Goal: Task Accomplishment & Management: Manage account settings

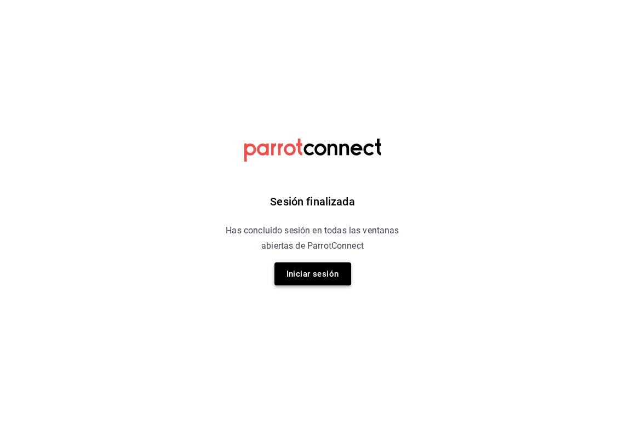
click at [324, 272] on button "Iniciar sesión" at bounding box center [313, 273] width 77 height 23
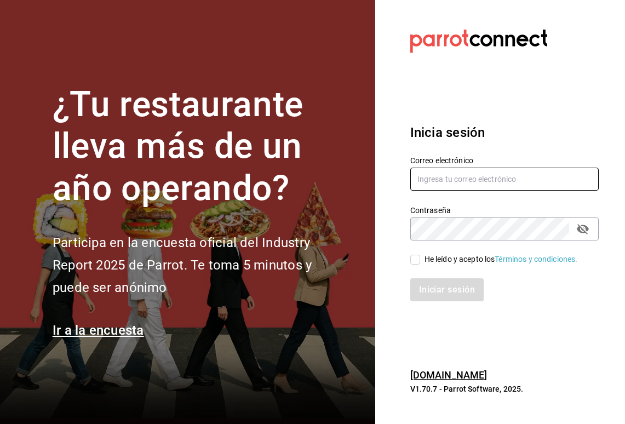
type input "[PERSON_NAME][EMAIL_ADDRESS][DOMAIN_NAME]"
click at [418, 259] on input "He leído y acepto los Términos y condiciones." at bounding box center [415, 260] width 10 height 10
checkbox input "true"
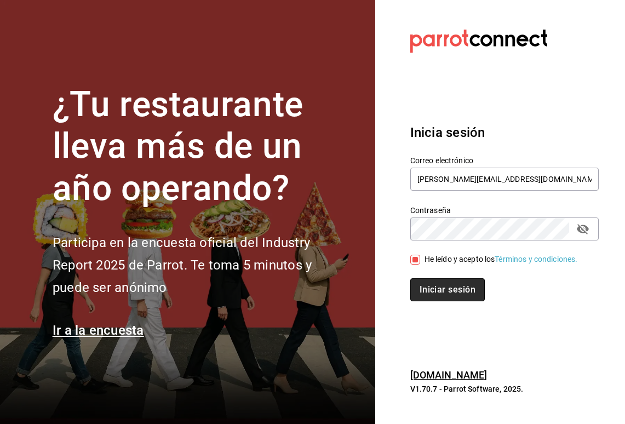
click at [425, 292] on button "Iniciar sesión" at bounding box center [447, 289] width 75 height 23
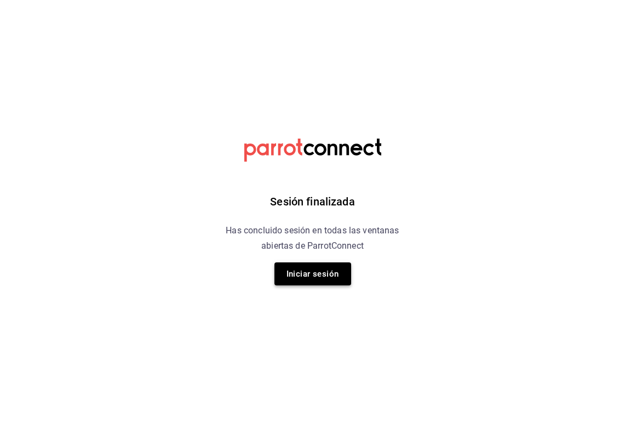
click at [316, 272] on button "Iniciar sesión" at bounding box center [313, 273] width 77 height 23
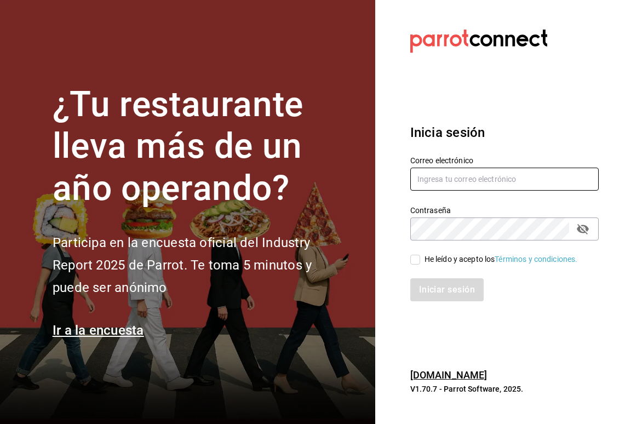
type input "[PERSON_NAME][EMAIL_ADDRESS][DOMAIN_NAME]"
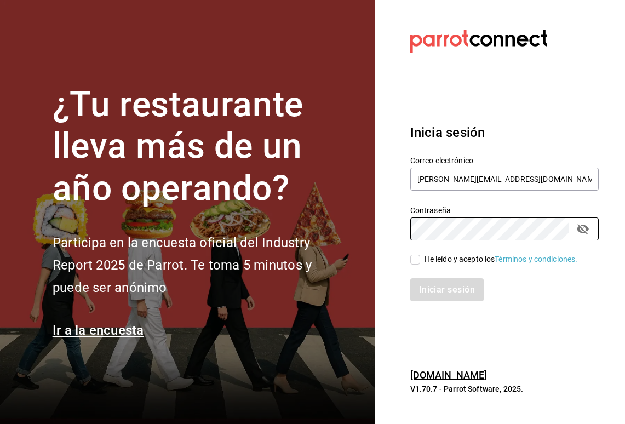
click at [416, 264] on input "He leído y acepto los Términos y condiciones." at bounding box center [415, 260] width 10 height 10
checkbox input "true"
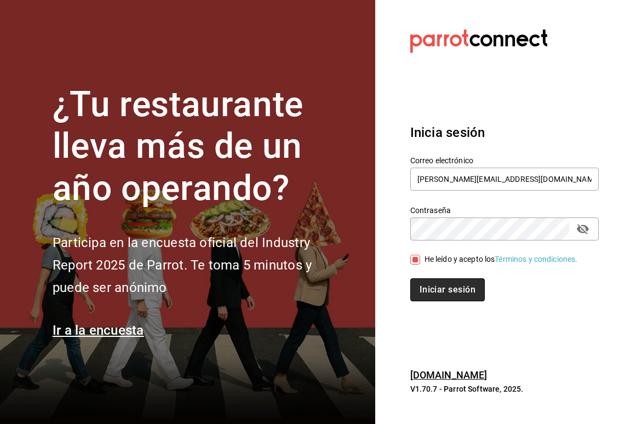
click at [433, 287] on button "Iniciar sesión" at bounding box center [447, 289] width 75 height 23
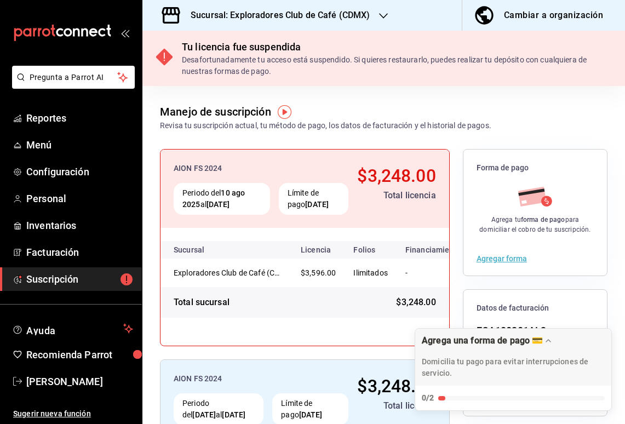
click at [260, 12] on h3 "Sucursal: Exploradores Club de Café (CDMX)" at bounding box center [276, 15] width 188 height 13
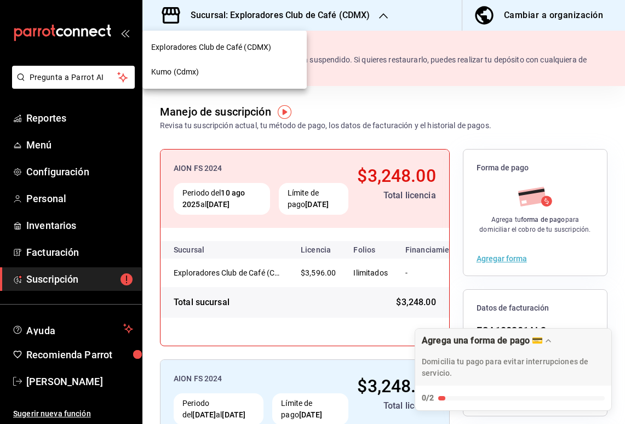
click at [245, 75] on div "Kumo (Cdmx)" at bounding box center [224, 72] width 147 height 12
